Goal: Navigation & Orientation: Find specific page/section

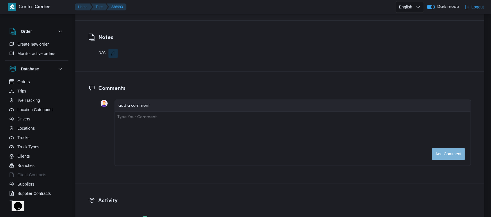
scroll to position [868, 0]
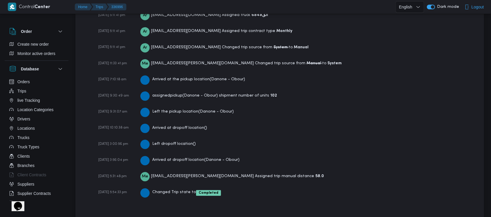
scroll to position [868, 0]
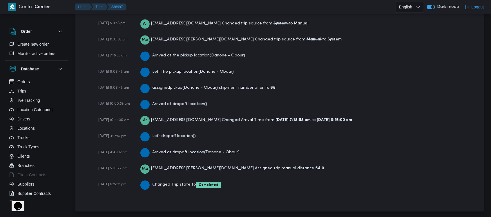
scroll to position [885, 0]
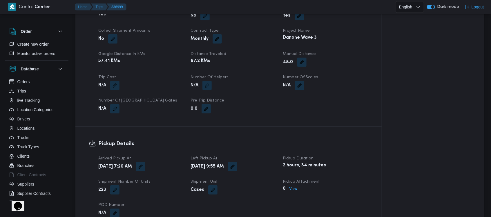
scroll to position [885, 0]
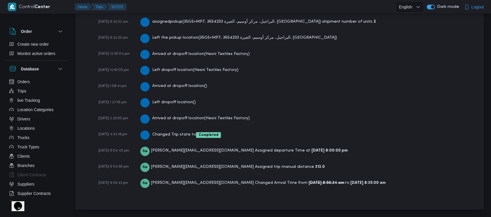
scroll to position [995, 0]
